Goal: Information Seeking & Learning: Learn about a topic

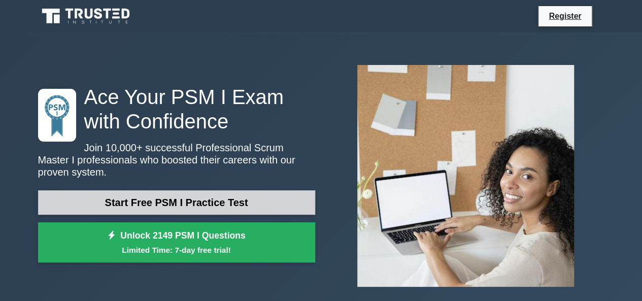
click at [203, 190] on link "Start Free PSM I Practice Test" at bounding box center [176, 202] width 277 height 24
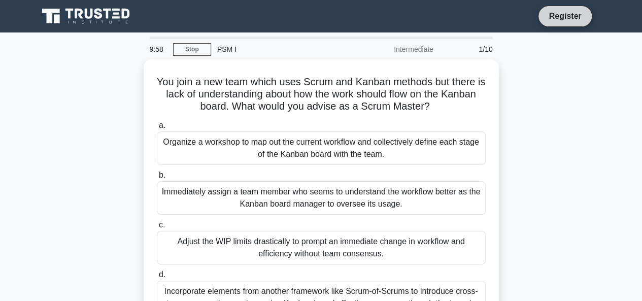
click at [560, 15] on link "Register" at bounding box center [565, 16] width 45 height 13
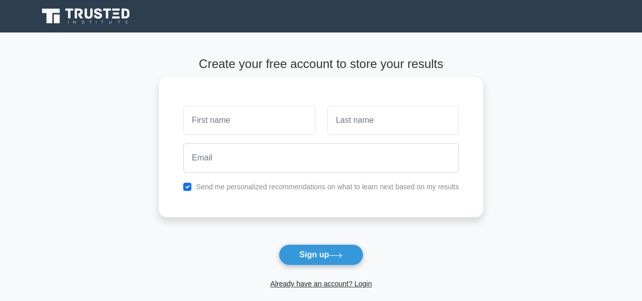
click at [205, 124] on input "text" at bounding box center [248, 120] width 131 height 29
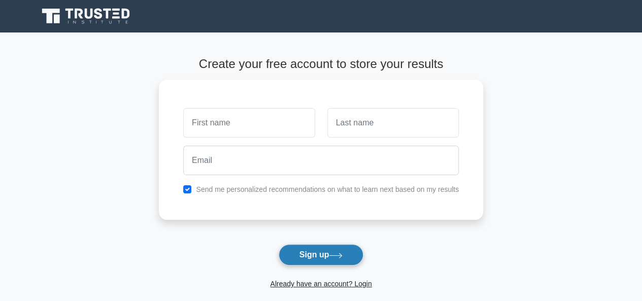
click at [316, 248] on button "Sign up" at bounding box center [321, 254] width 85 height 21
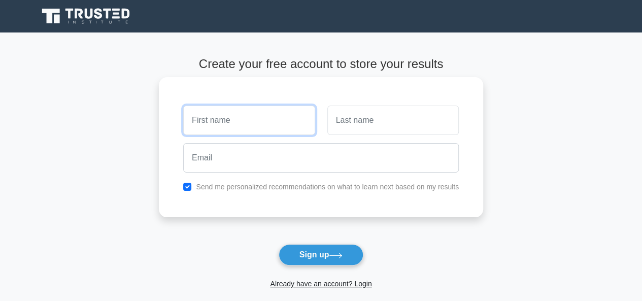
click at [244, 125] on input "text" at bounding box center [248, 120] width 131 height 29
type input "omi"
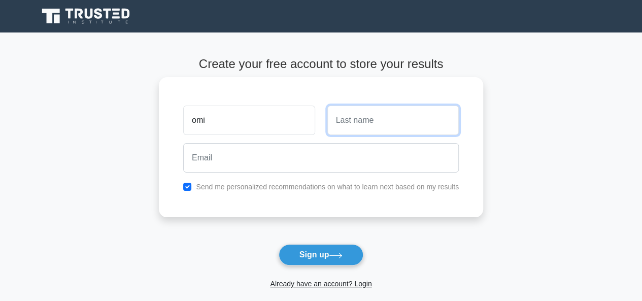
click at [370, 122] on input "text" at bounding box center [392, 120] width 131 height 29
type input "rahman"
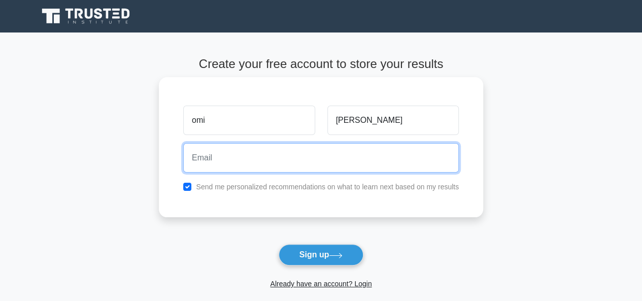
click at [349, 154] on input "email" at bounding box center [321, 157] width 276 height 29
type input "omi_rahman2002@yahoo.com"
click at [326, 156] on input "omi_rahman2002@yahoo.com" at bounding box center [321, 157] width 276 height 29
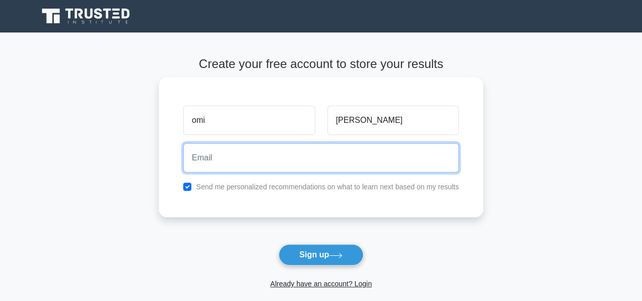
click at [326, 156] on input "email" at bounding box center [321, 157] width 276 height 29
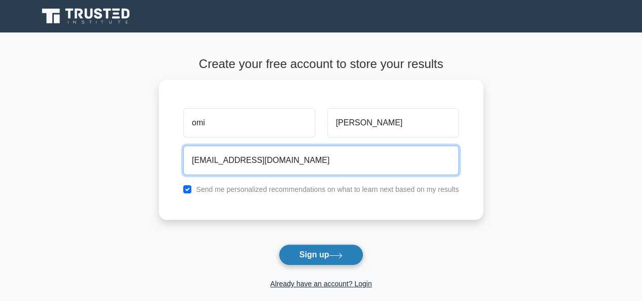
type input "omiahkc@gmail.com"
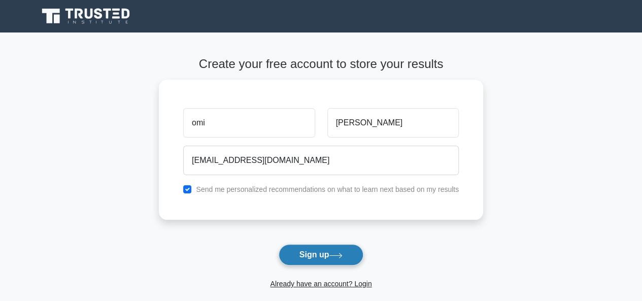
click at [353, 258] on button "Sign up" at bounding box center [321, 254] width 85 height 21
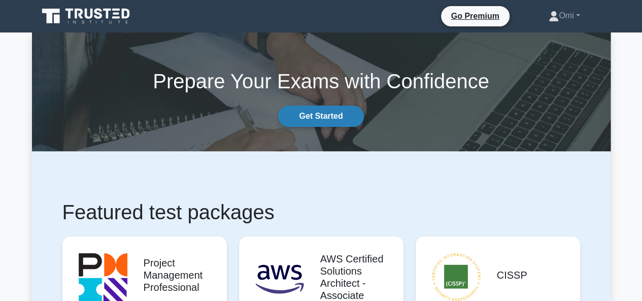
click at [342, 116] on link "Get Started" at bounding box center [320, 116] width 85 height 21
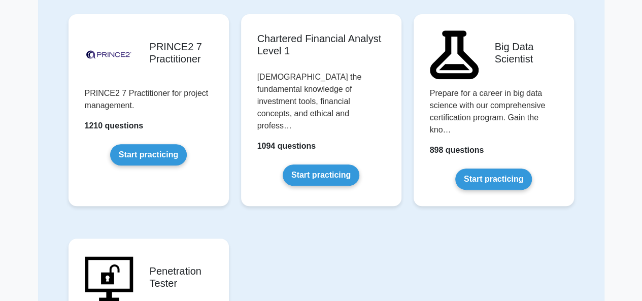
scroll to position [2153, 0]
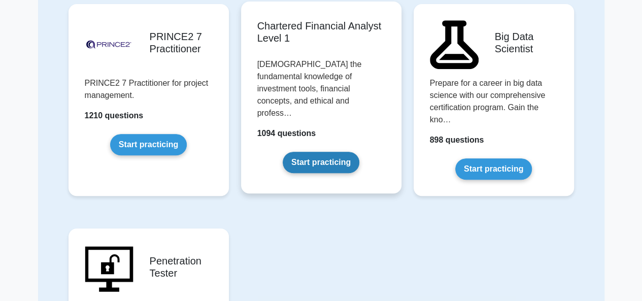
click at [318, 152] on link "Start practicing" at bounding box center [321, 162] width 77 height 21
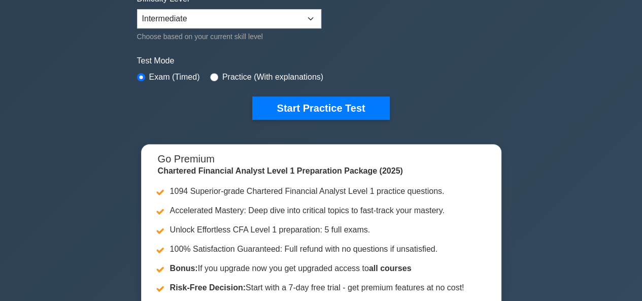
scroll to position [351, 0]
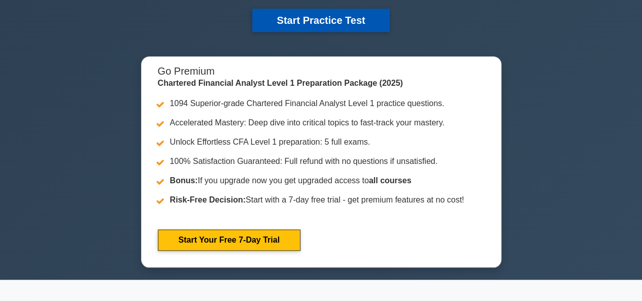
click at [352, 19] on button "Start Practice Test" at bounding box center [320, 20] width 137 height 23
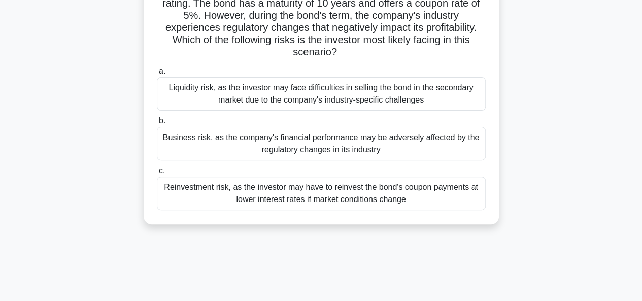
scroll to position [77, 0]
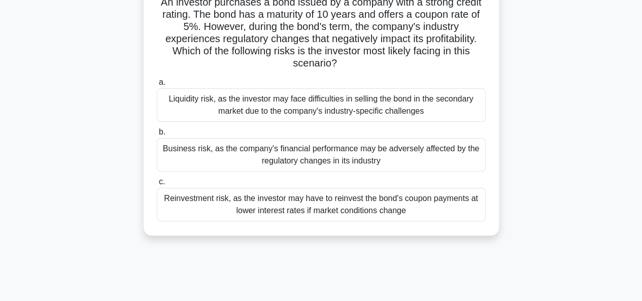
click at [376, 110] on div "Liquidity risk, as the investor may face difficulties in selling the bond in th…" at bounding box center [321, 105] width 329 height 34
click at [157, 86] on input "a. Liquidity risk, as the investor may face difficulties in selling the bond in…" at bounding box center [157, 82] width 0 height 7
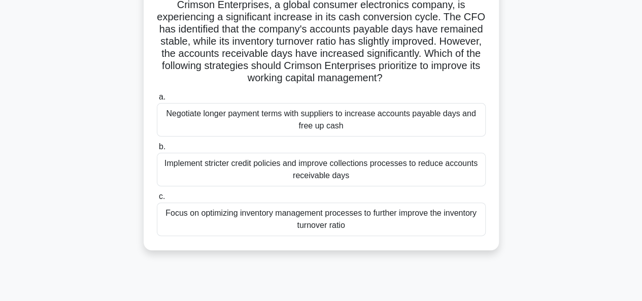
scroll to position [0, 0]
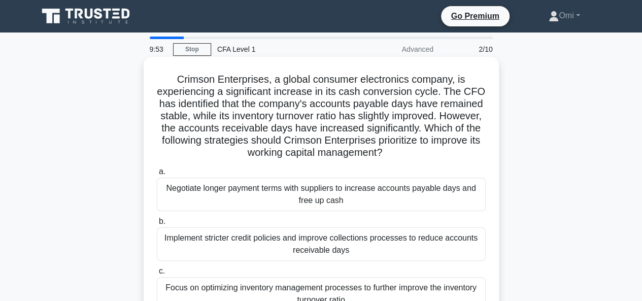
click at [335, 245] on div "Implement stricter credit policies and improve collections processes to reduce …" at bounding box center [321, 244] width 329 height 34
click at [157, 225] on input "b. Implement stricter credit policies and improve collections processes to redu…" at bounding box center [157, 221] width 0 height 7
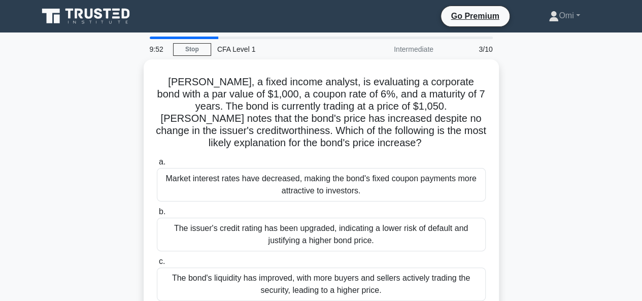
click at [335, 245] on div "The issuer's credit rating has been upgraded, indicating a lower risk of defaul…" at bounding box center [321, 235] width 329 height 34
click at [157, 215] on input "b. The issuer's credit rating has been upgraded, indicating a lower risk of def…" at bounding box center [157, 212] width 0 height 7
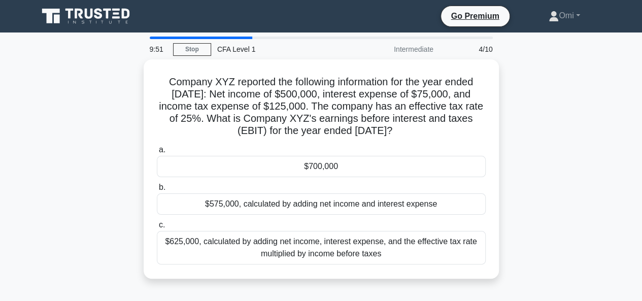
click at [335, 245] on div "$625,000, calculated by adding net income, interest expense, and the effective …" at bounding box center [321, 248] width 329 height 34
click at [157, 228] on input "c. $625,000, calculated by adding net income, interest expense, and the effecti…" at bounding box center [157, 225] width 0 height 7
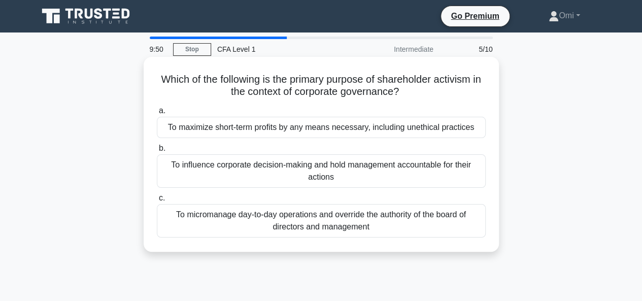
click at [357, 166] on div "To influence corporate decision-making and hold management accountable for thei…" at bounding box center [321, 171] width 329 height 34
click at [157, 152] on input "b. To influence corporate decision-making and hold management accountable for t…" at bounding box center [157, 148] width 0 height 7
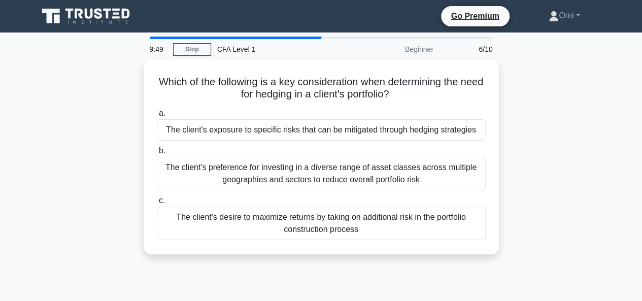
click at [357, 166] on div "The client's preference for investing in a diverse range of asset classes acros…" at bounding box center [321, 174] width 329 height 34
click at [157, 154] on input "b. The client's preference for investing in a diverse range of asset classes ac…" at bounding box center [157, 151] width 0 height 7
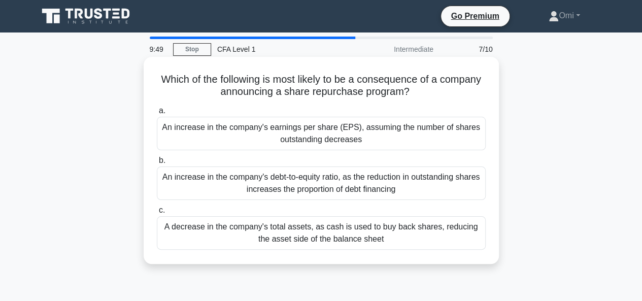
click at [372, 181] on div "An increase in the company's debt-to-equity ratio, as the reduction in outstand…" at bounding box center [321, 184] width 329 height 34
click at [157, 164] on input "b. An increase in the company's debt-to-equity ratio, as the reduction in outst…" at bounding box center [157, 160] width 0 height 7
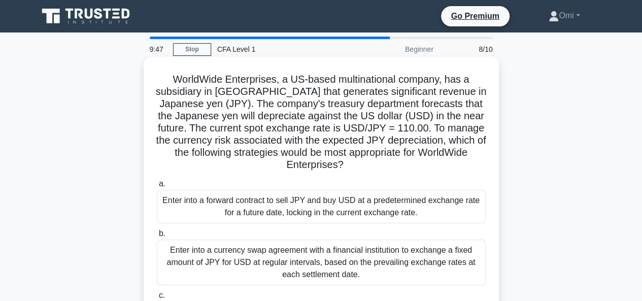
click at [391, 257] on div "Enter into a currency swap agreement with a financial institution to exchange a…" at bounding box center [321, 263] width 329 height 46
click at [157, 237] on input "b. Enter into a currency swap agreement with a financial institution to exchang…" at bounding box center [157, 233] width 0 height 7
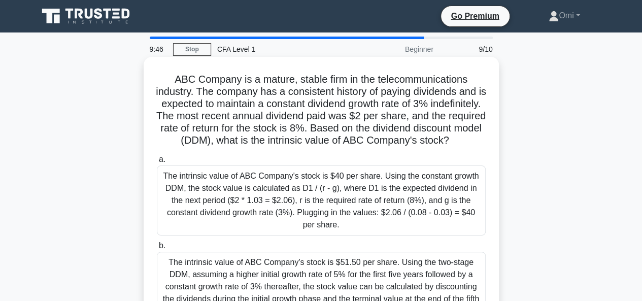
click at [389, 220] on div "The intrinsic value of ABC Company's stock is $40 per share. Using the constant…" at bounding box center [321, 200] width 329 height 70
click at [157, 163] on input "a. The intrinsic value of ABC Company's stock is $40 per share. Using the const…" at bounding box center [157, 159] width 0 height 7
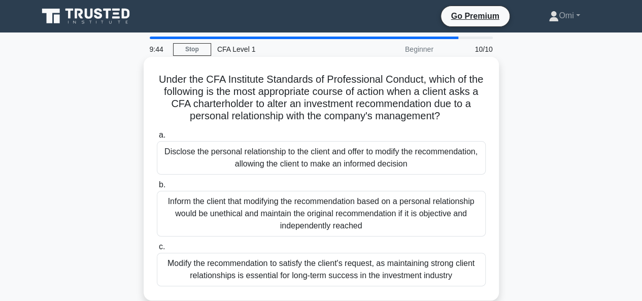
click at [396, 258] on div "Modify the recommendation to satisfy the client's request, as maintaining stron…" at bounding box center [321, 270] width 329 height 34
click at [157, 250] on input "c. Modify the recommendation to satisfy the client's request, as maintaining st…" at bounding box center [157, 247] width 0 height 7
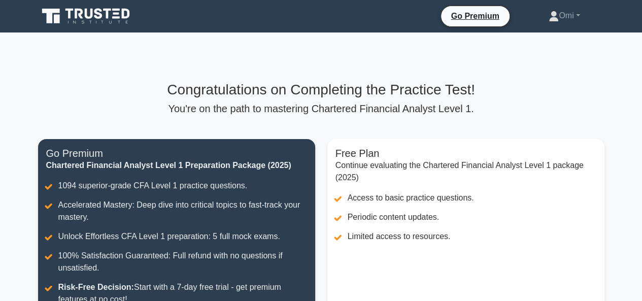
scroll to position [229, 0]
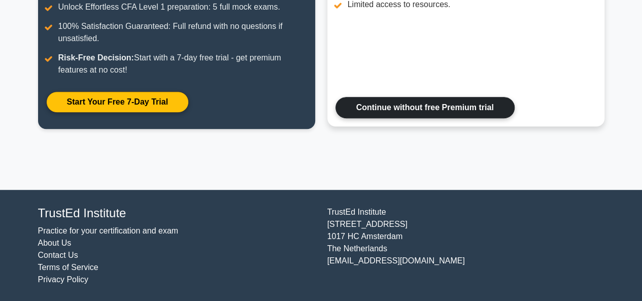
click at [479, 105] on link "Continue without free Premium trial" at bounding box center [425, 107] width 179 height 21
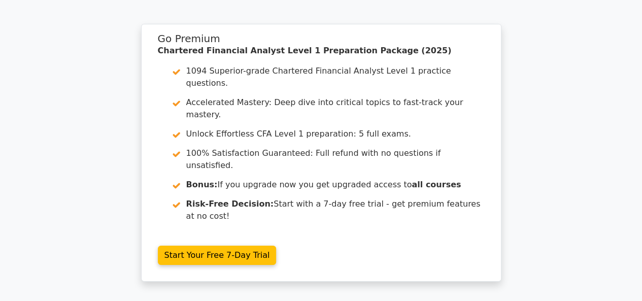
scroll to position [1745, 0]
